Goal: Information Seeking & Learning: Learn about a topic

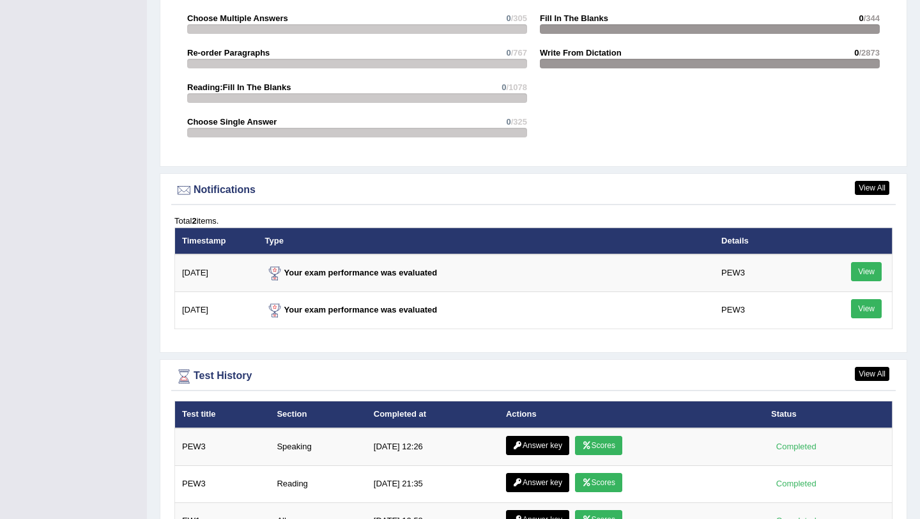
scroll to position [1472, 0]
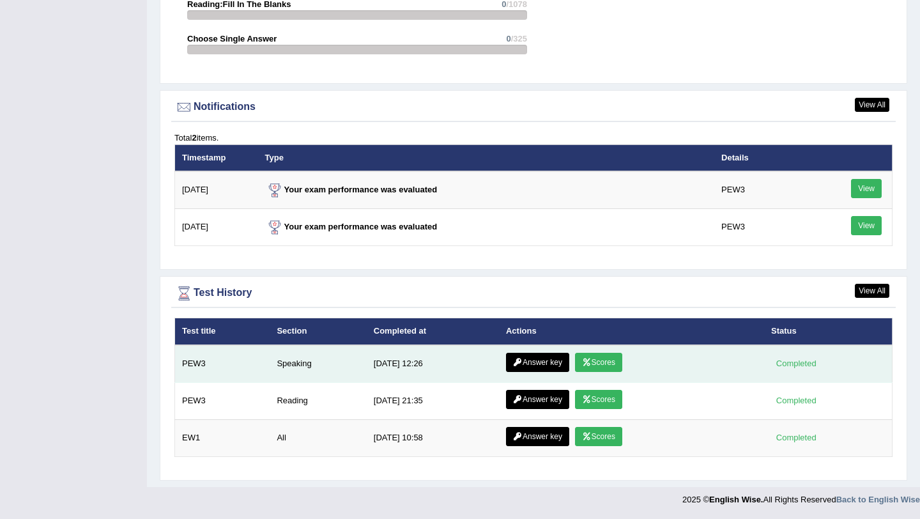
click at [551, 361] on link "Answer key" at bounding box center [537, 362] width 63 height 19
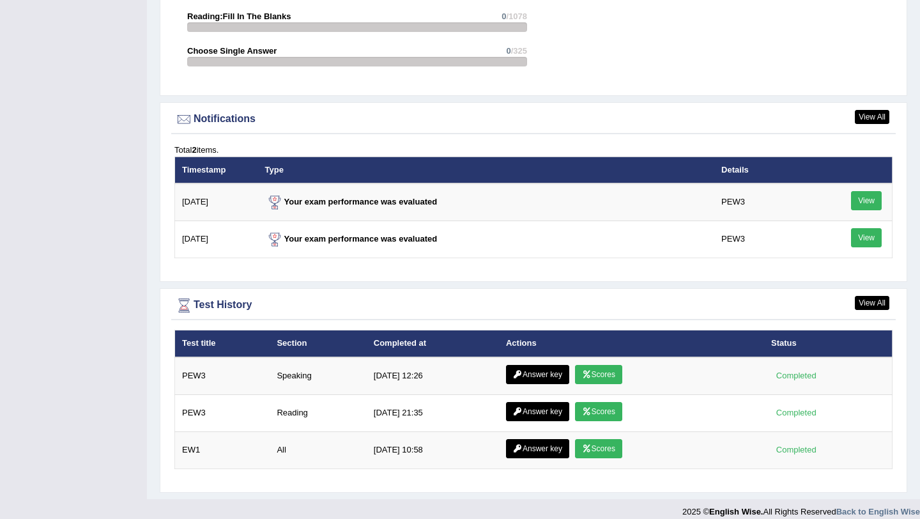
scroll to position [1458, 0]
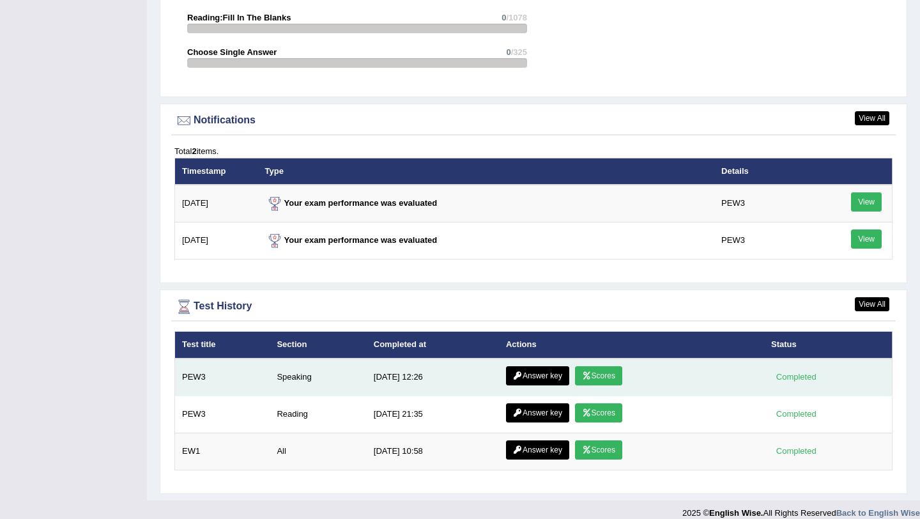
click at [595, 380] on link "Scores" at bounding box center [598, 375] width 47 height 19
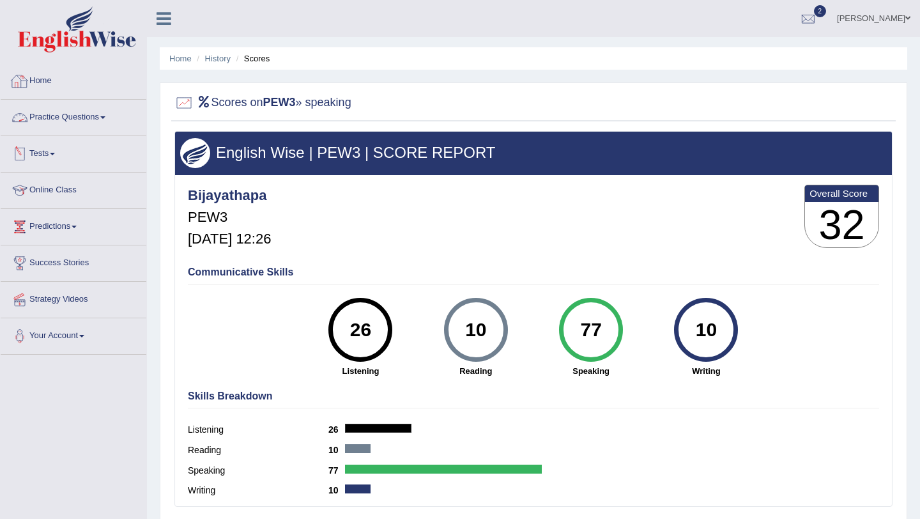
click at [86, 116] on link "Practice Questions" at bounding box center [74, 116] width 146 height 32
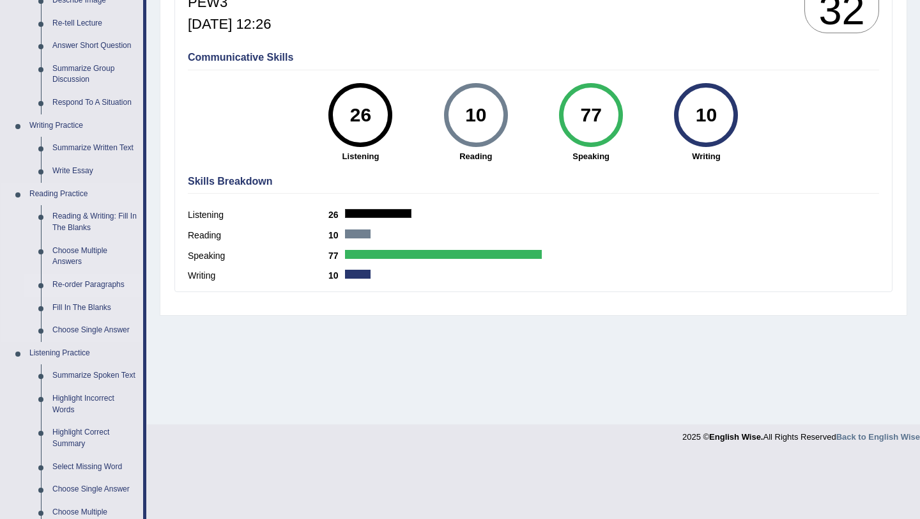
scroll to position [244, 0]
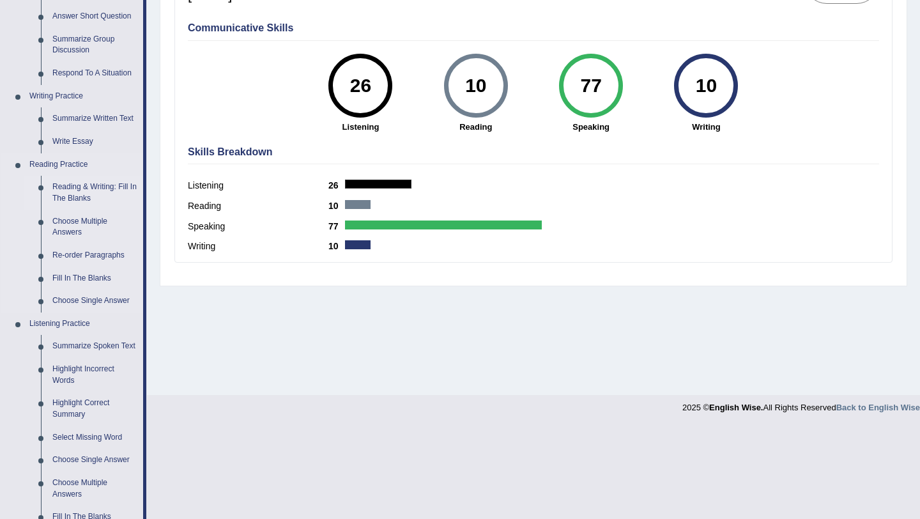
click at [86, 190] on link "Reading & Writing: Fill In The Blanks" at bounding box center [95, 193] width 97 height 34
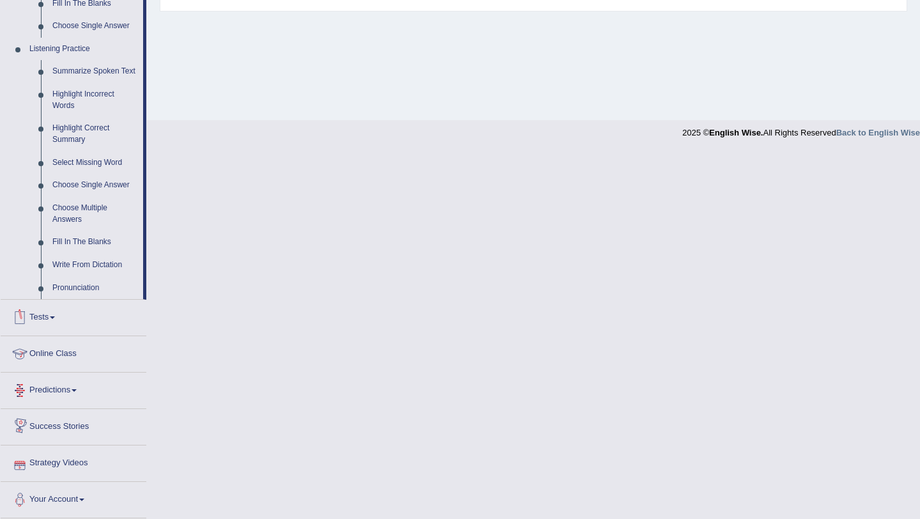
scroll to position [530, 0]
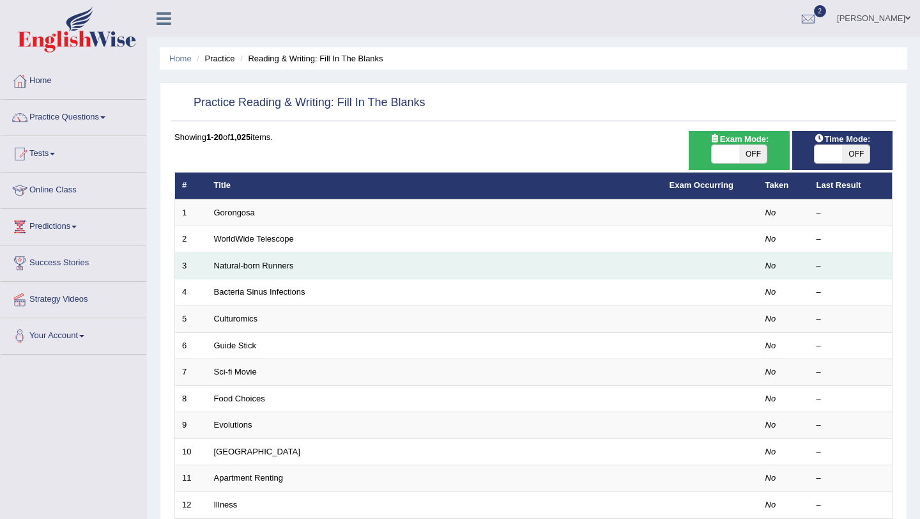
scroll to position [1, 0]
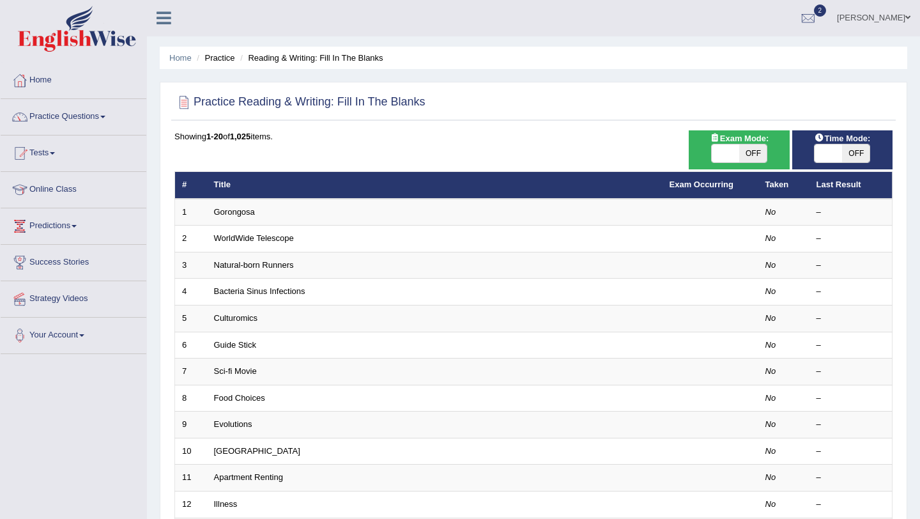
click at [719, 158] on span at bounding box center [725, 153] width 27 height 18
checkbox input "true"
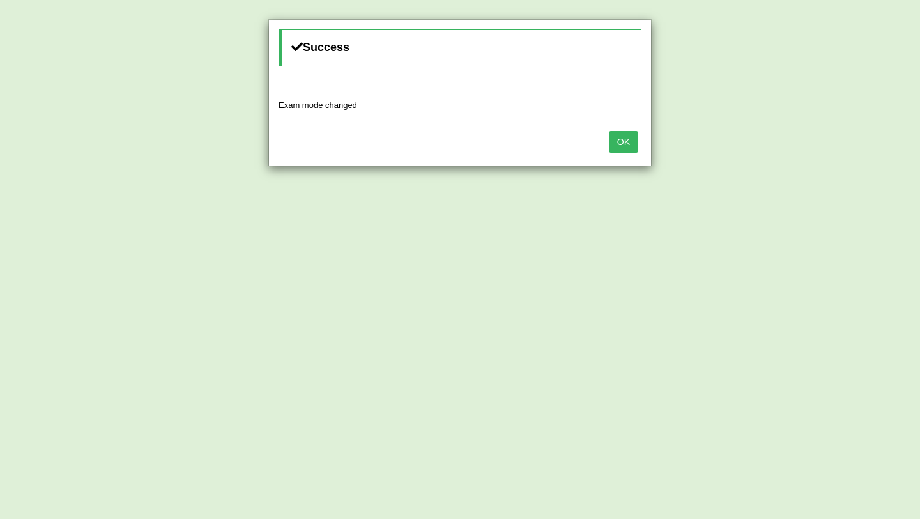
click at [630, 142] on button "OK" at bounding box center [623, 142] width 29 height 22
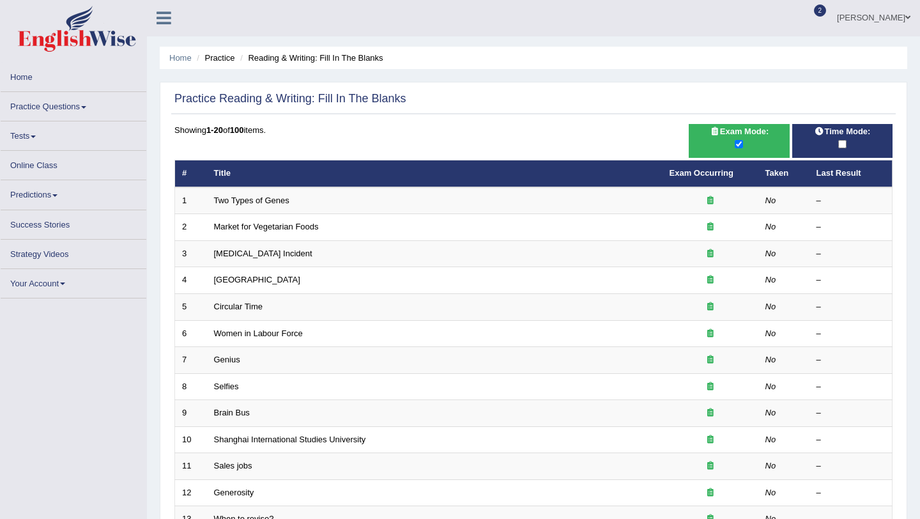
scroll to position [1, 0]
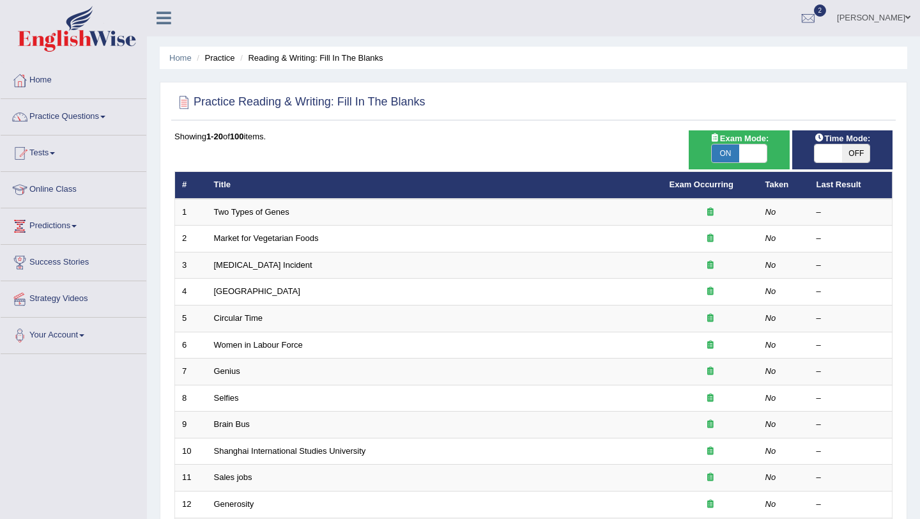
click at [824, 155] on span at bounding box center [828, 153] width 27 height 18
checkbox input "true"
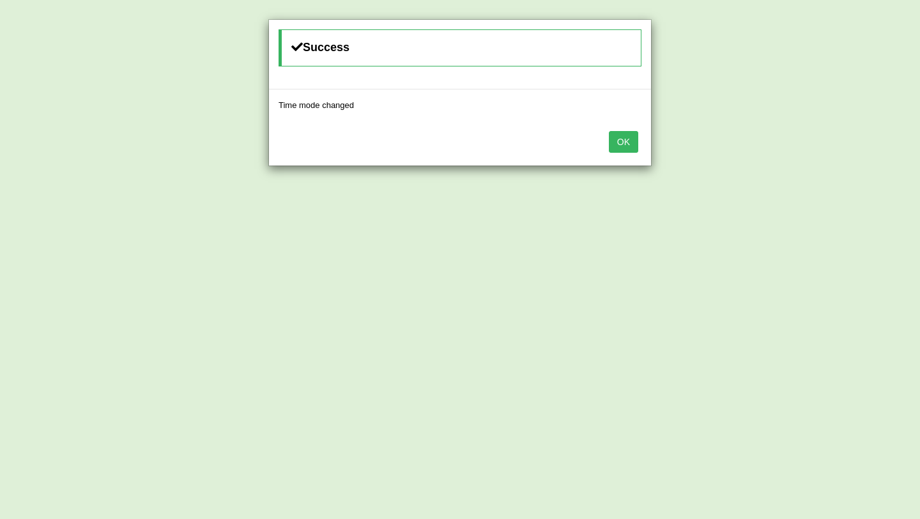
click at [630, 150] on button "OK" at bounding box center [623, 142] width 29 height 22
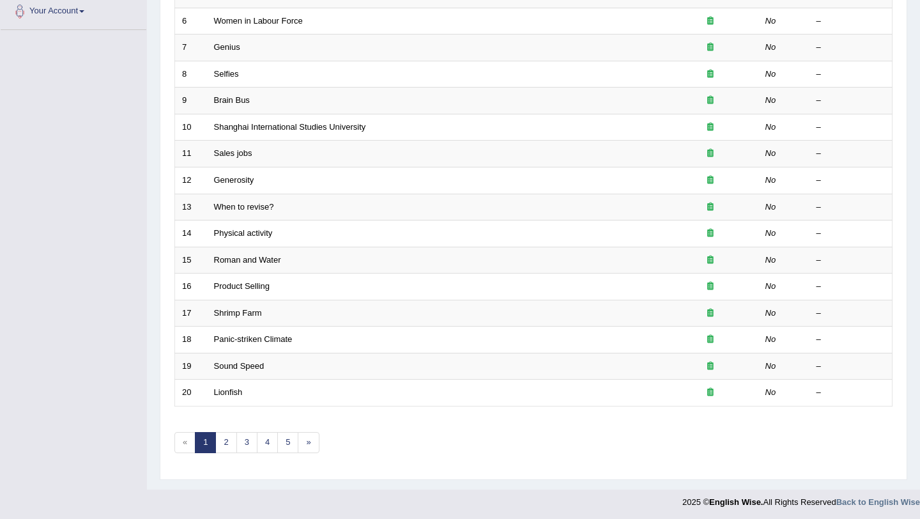
scroll to position [327, 0]
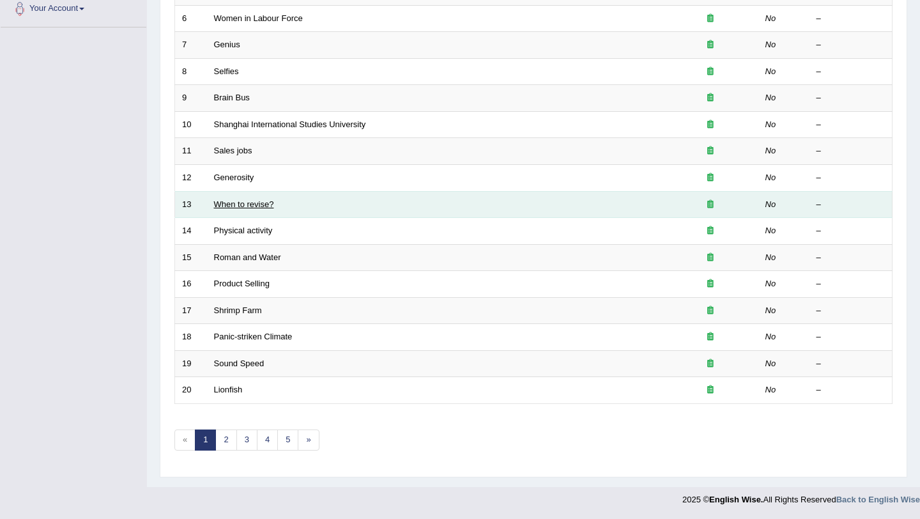
click at [258, 207] on link "When to revise?" at bounding box center [244, 204] width 60 height 10
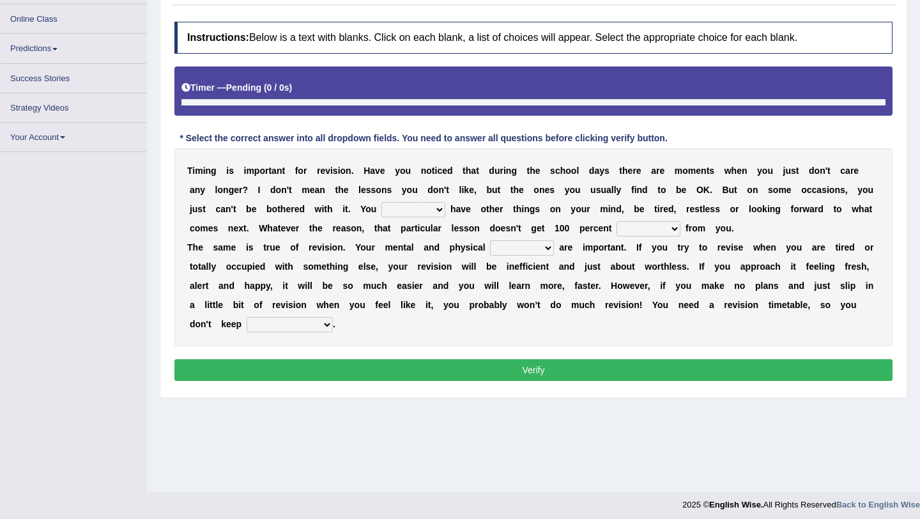
scroll to position [152, 0]
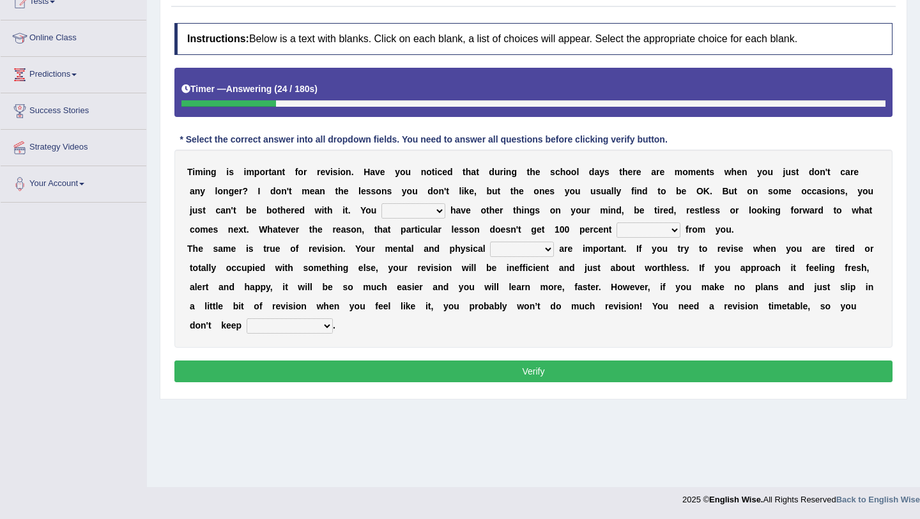
click at [435, 213] on select "may can will must" at bounding box center [414, 210] width 64 height 15
select select "can"
click at [674, 234] on select "effect afford effort affect" at bounding box center [649, 229] width 64 height 15
select select "affect"
click at [549, 251] on select "altitude strength attitudes talent" at bounding box center [522, 249] width 64 height 15
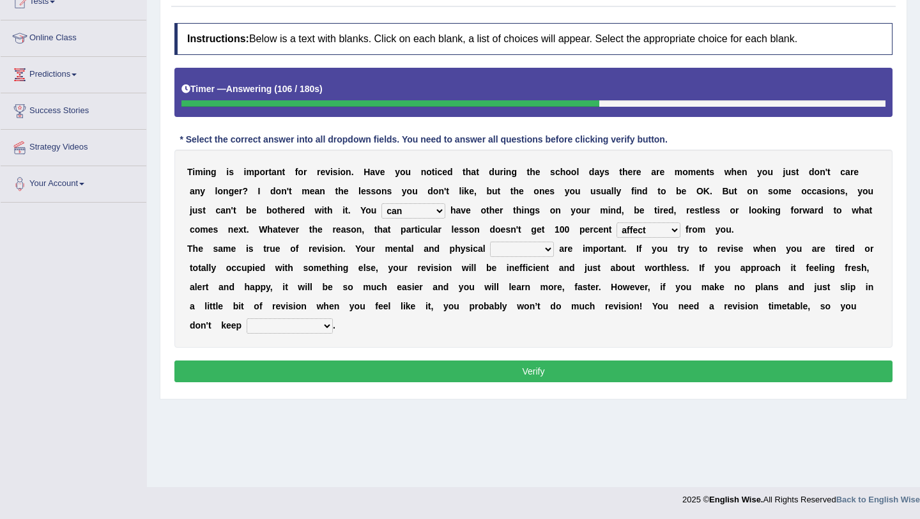
select select "strength"
click at [325, 325] on select "stopping it from putting it off giving it out getting it wrong" at bounding box center [290, 325] width 86 height 15
select select "giving it out"
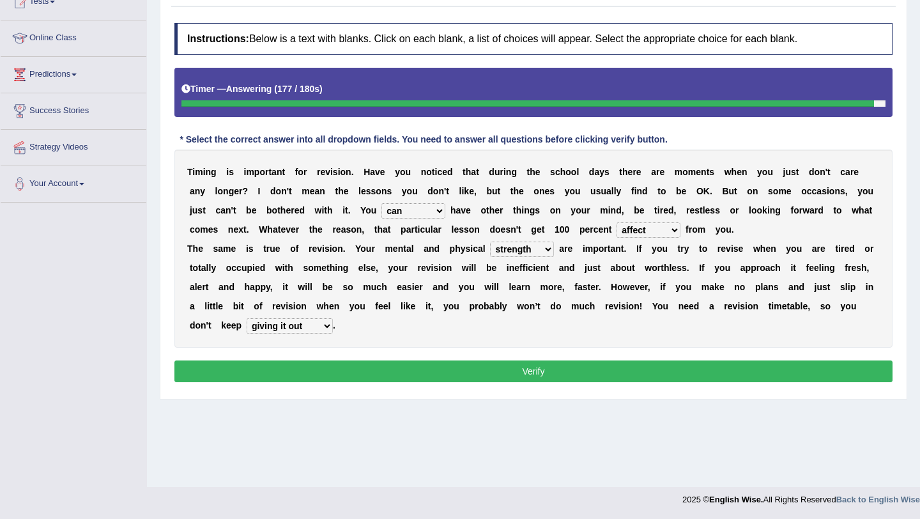
click at [325, 328] on select "stopping it from putting it off giving it out getting it wrong" at bounding box center [290, 325] width 86 height 15
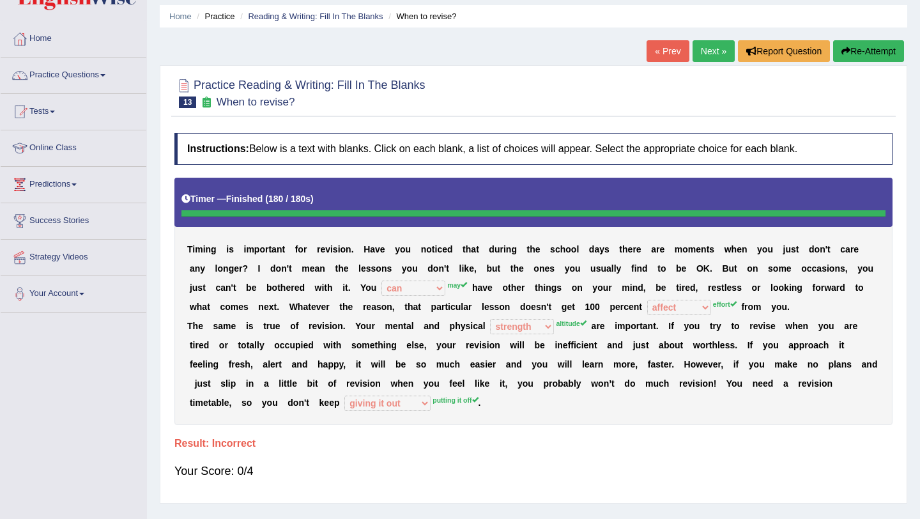
scroll to position [0, 0]
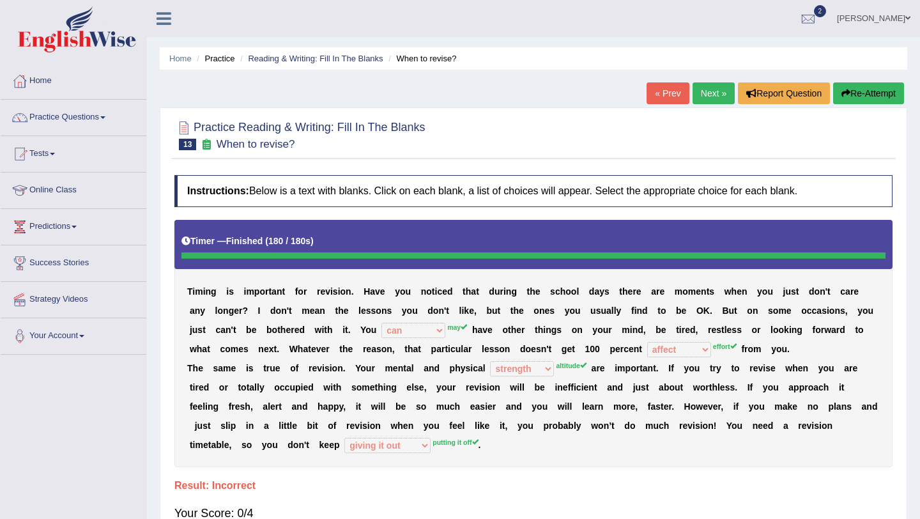
click at [713, 86] on link "Next »" at bounding box center [714, 93] width 42 height 22
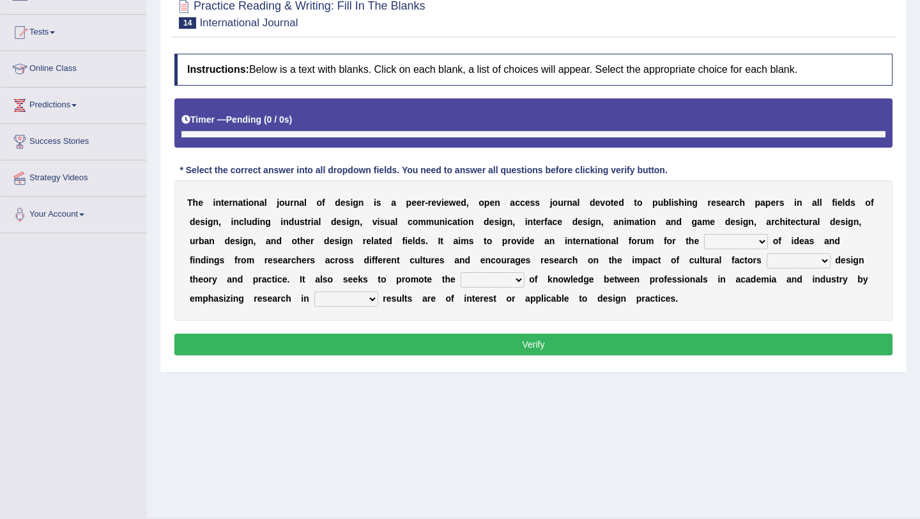
scroll to position [152, 0]
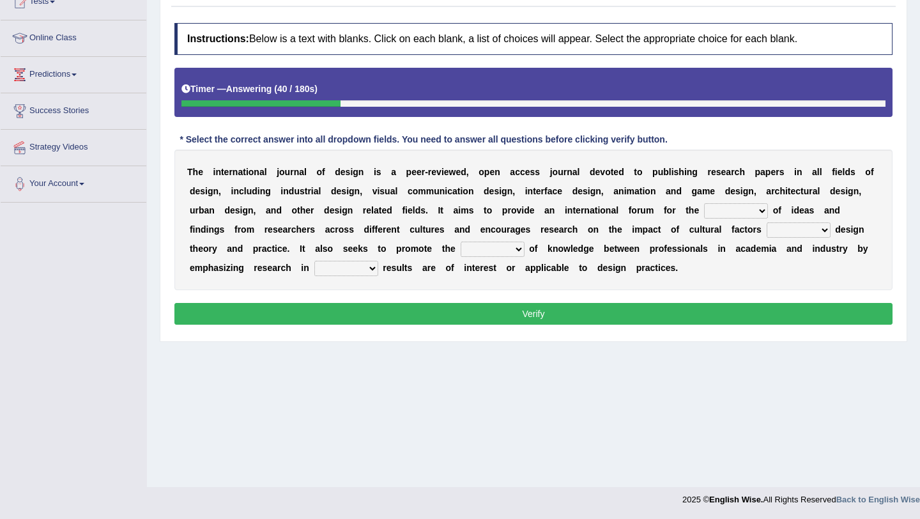
click at [757, 213] on select "infliction change exchange occurence" at bounding box center [736, 210] width 64 height 15
select select "occurence"
click at [822, 233] on select "on without inside at" at bounding box center [799, 229] width 64 height 15
select select "on"
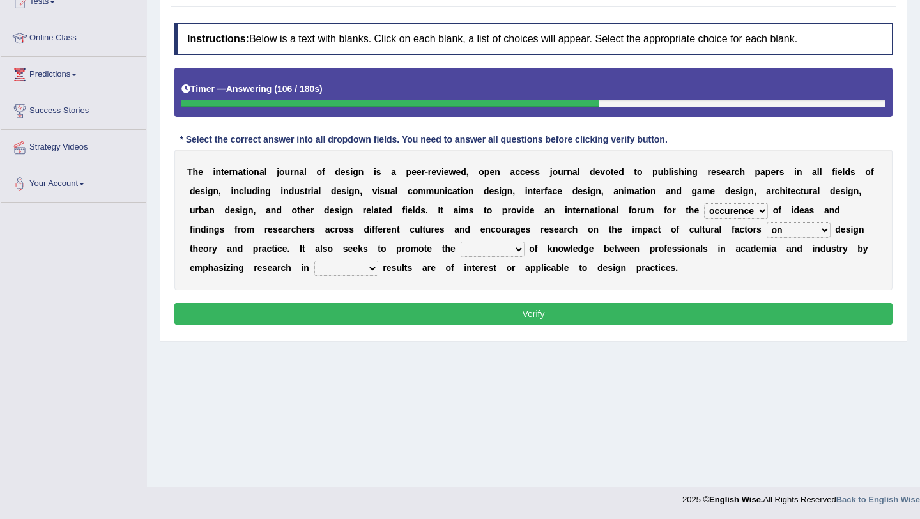
click at [519, 250] on select "overlap transplant transfer estimation" at bounding box center [493, 249] width 64 height 15
select select "estimation"
click at [366, 268] on select "the which that what" at bounding box center [346, 268] width 64 height 15
select select "the"
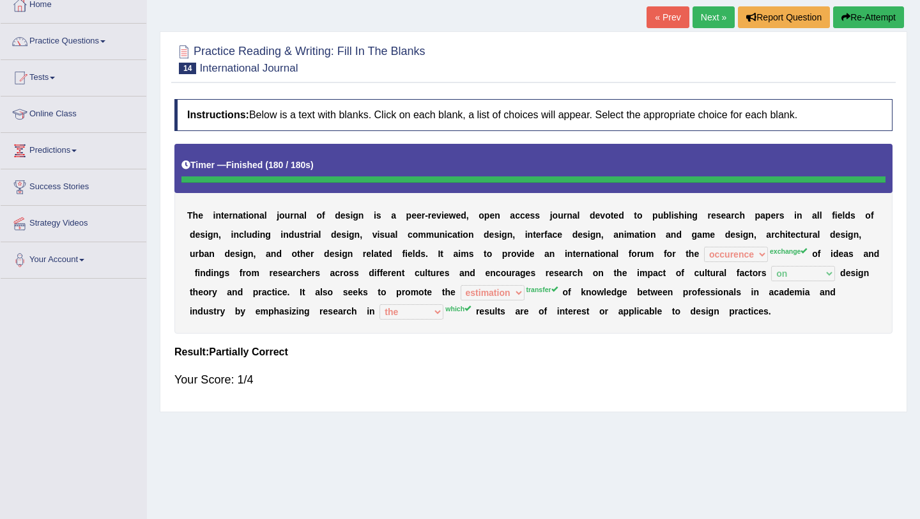
scroll to position [73, 0]
